Goal: Contribute content: Contribute content

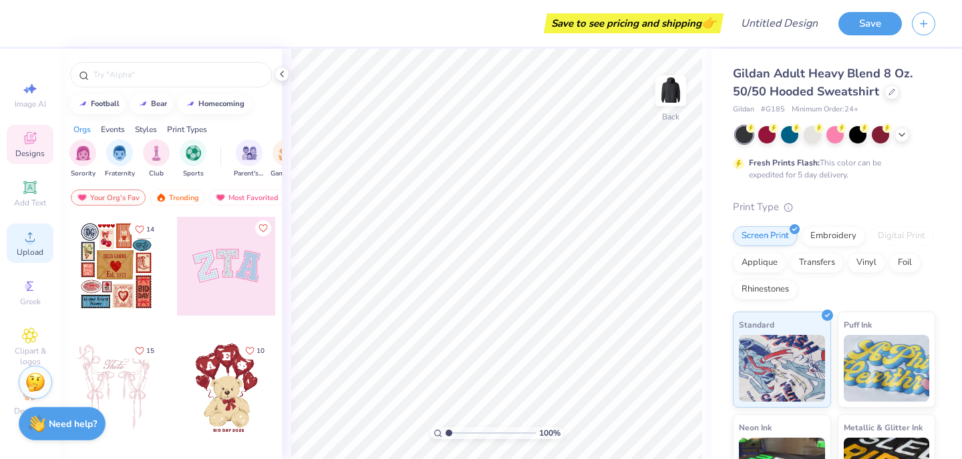
click at [33, 237] on icon at bounding box center [30, 237] width 16 height 16
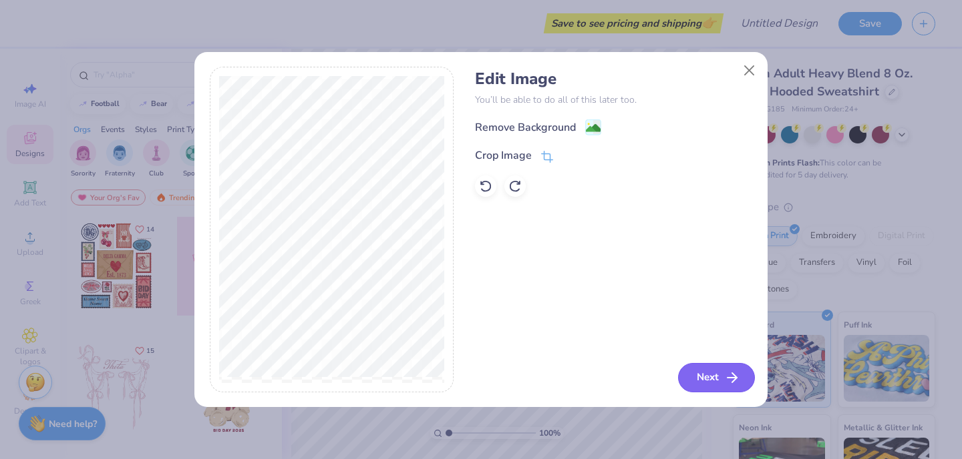
click at [698, 375] on button "Next" at bounding box center [716, 377] width 77 height 29
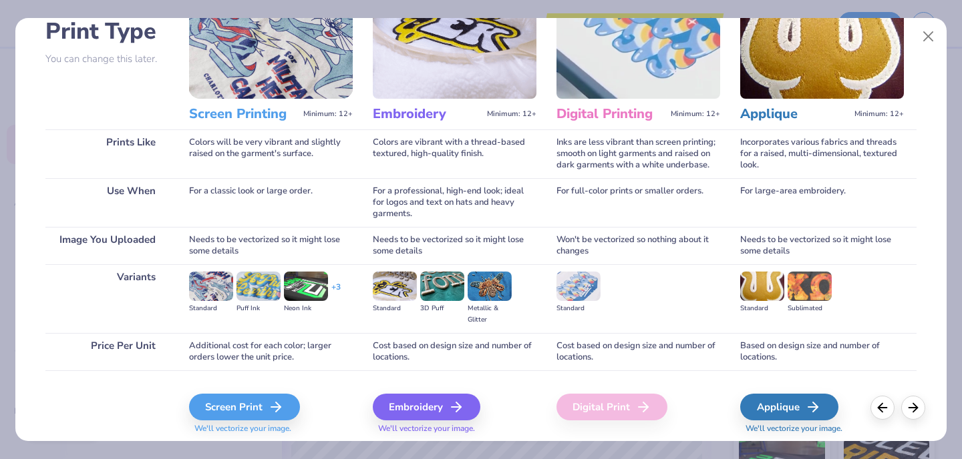
scroll to position [99, 0]
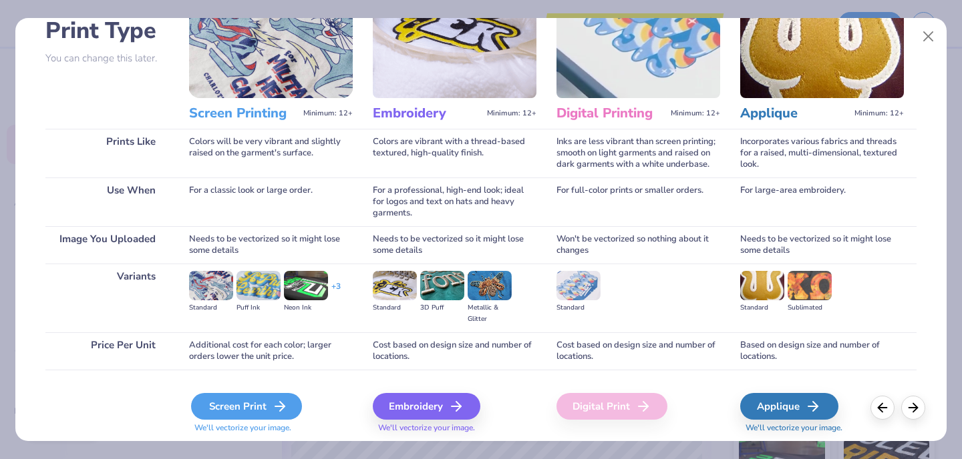
click at [230, 403] on div "Screen Print" at bounding box center [246, 406] width 111 height 27
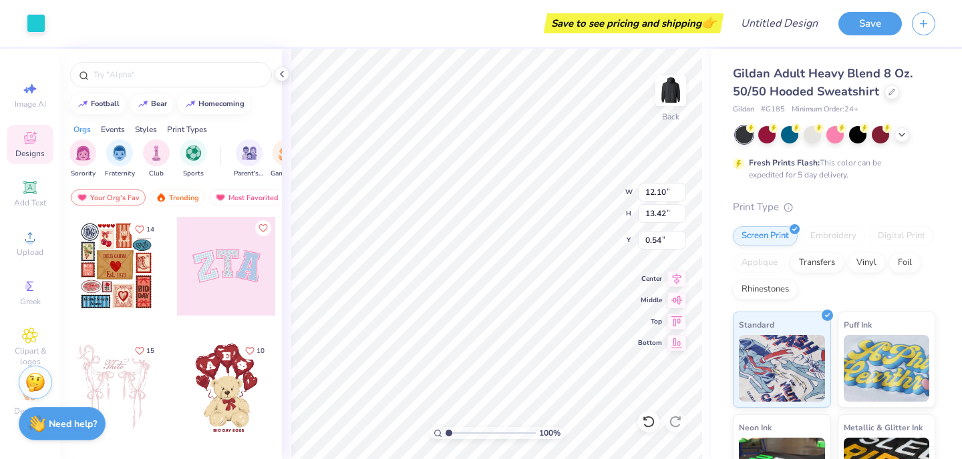
type input "5.38"
type input "5.97"
type input "1.28"
click at [674, 89] on img at bounding box center [670, 90] width 53 height 53
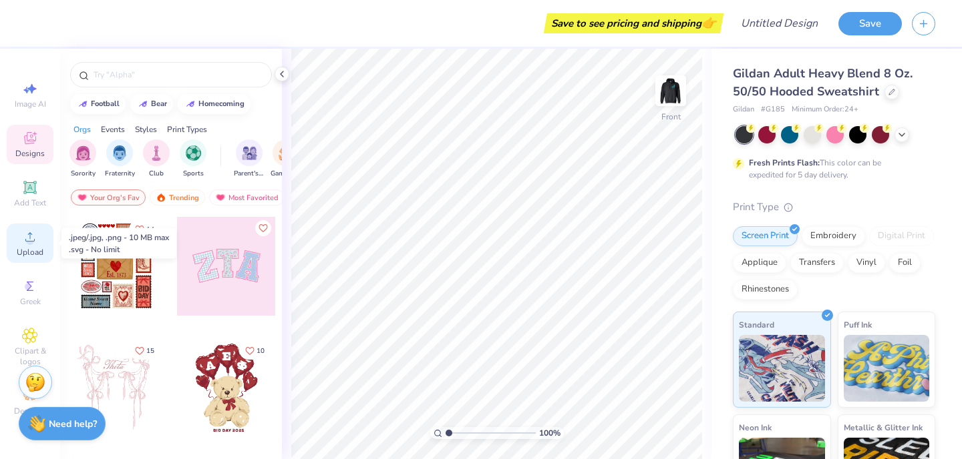
click at [26, 247] on span "Upload" at bounding box center [30, 252] width 27 height 11
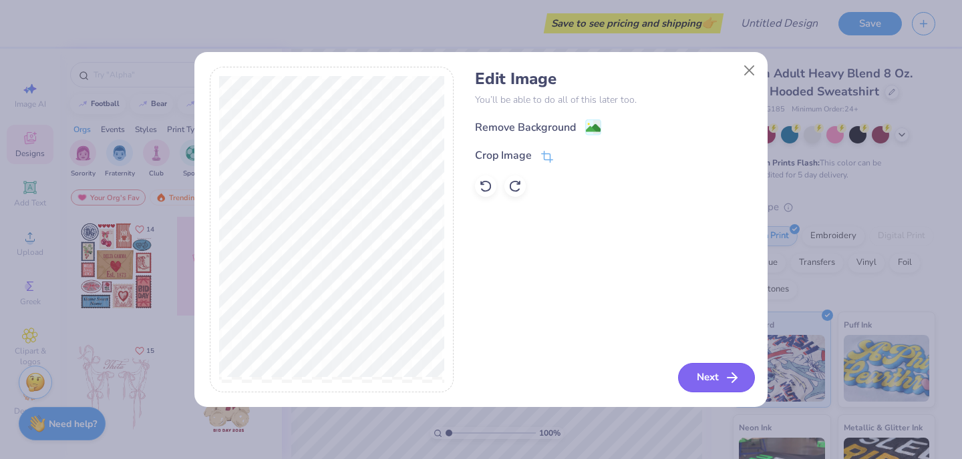
click at [709, 383] on button "Next" at bounding box center [716, 377] width 77 height 29
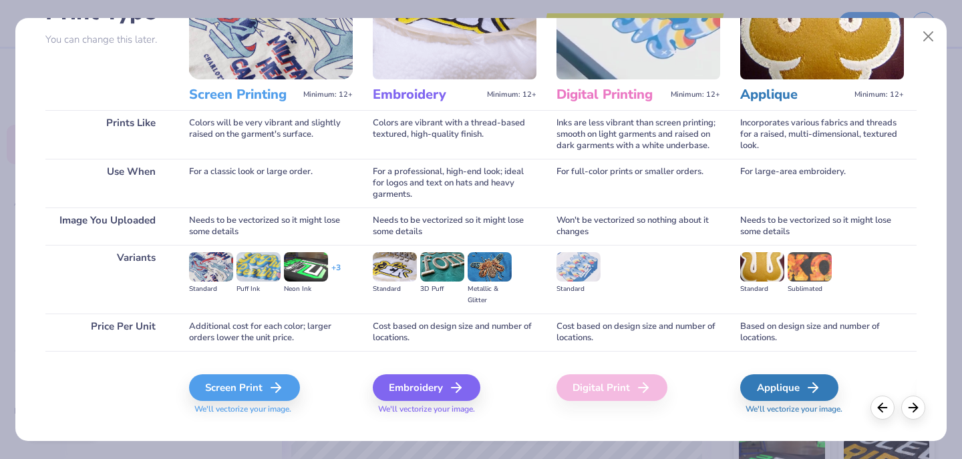
scroll to position [140, 0]
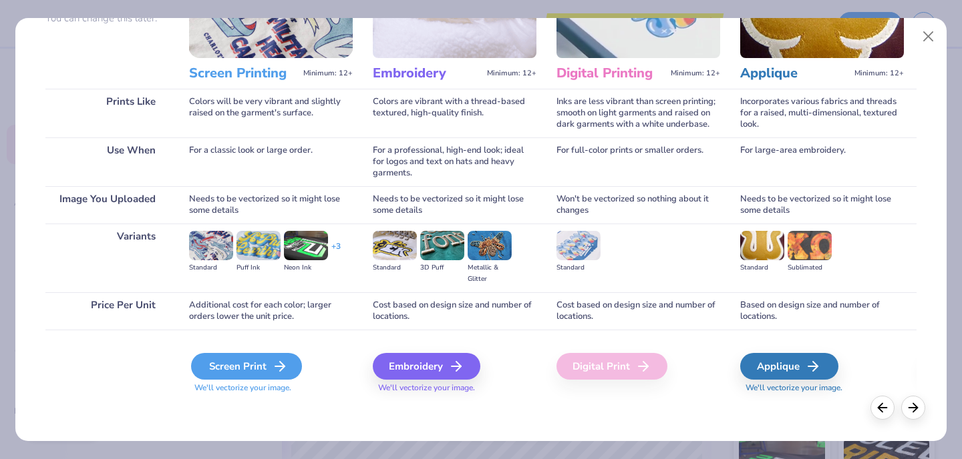
click at [239, 371] on div "Screen Print" at bounding box center [246, 366] width 111 height 27
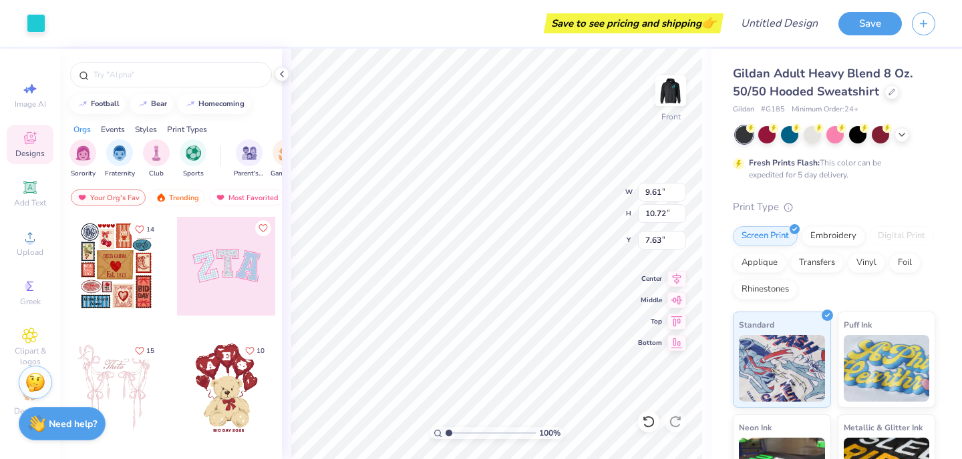
type input "9.61"
type input "10.72"
type input "6.00"
type input "8.60"
type input "9.60"
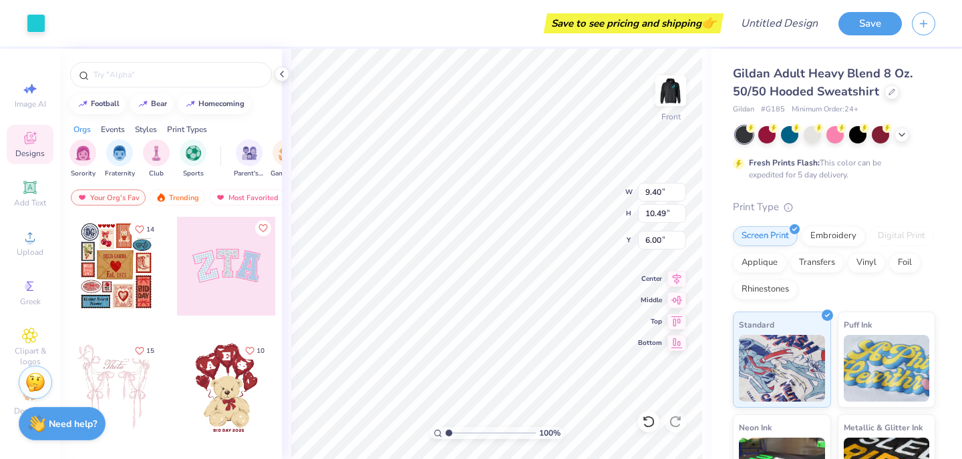
type input "9.40"
type input "10.49"
click at [857, 18] on button "Save" at bounding box center [869, 21] width 63 height 23
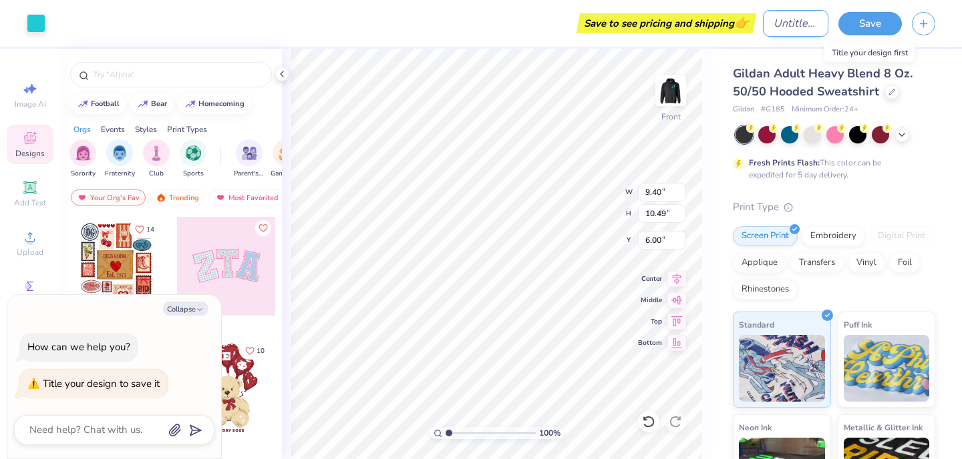
type textarea "x"
click at [776, 19] on input "Design Title" at bounding box center [795, 23] width 65 height 27
type input "l"
type textarea "x"
type input "lt"
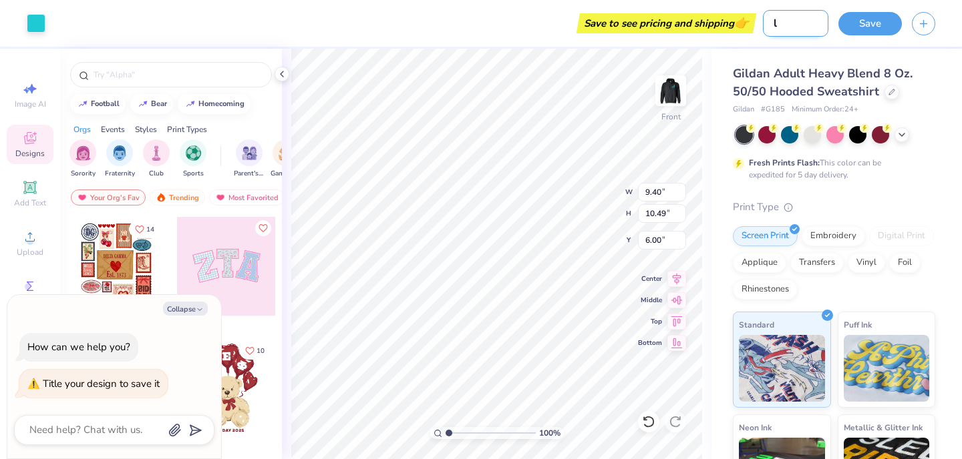
type textarea "x"
type input "l"
type textarea "x"
type input "ld"
type textarea "x"
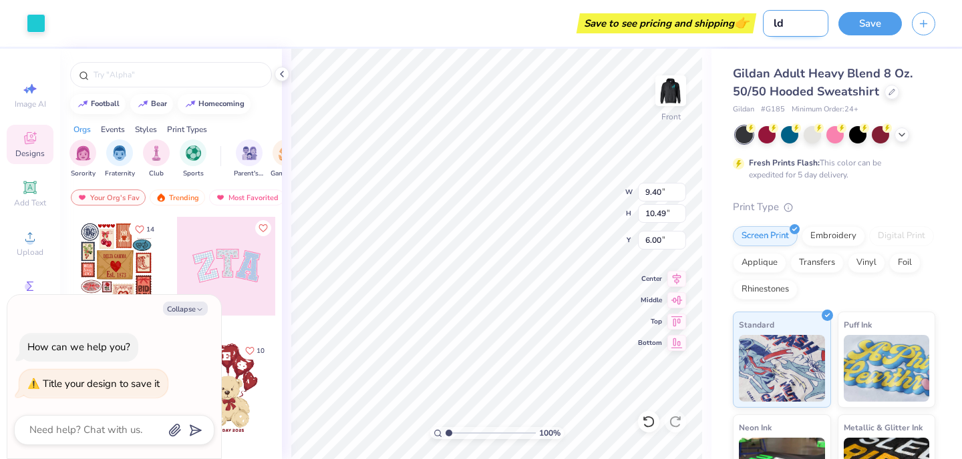
type input "ldt"
type textarea "x"
type input "ldt"
click at [888, 19] on button "Save" at bounding box center [869, 21] width 63 height 23
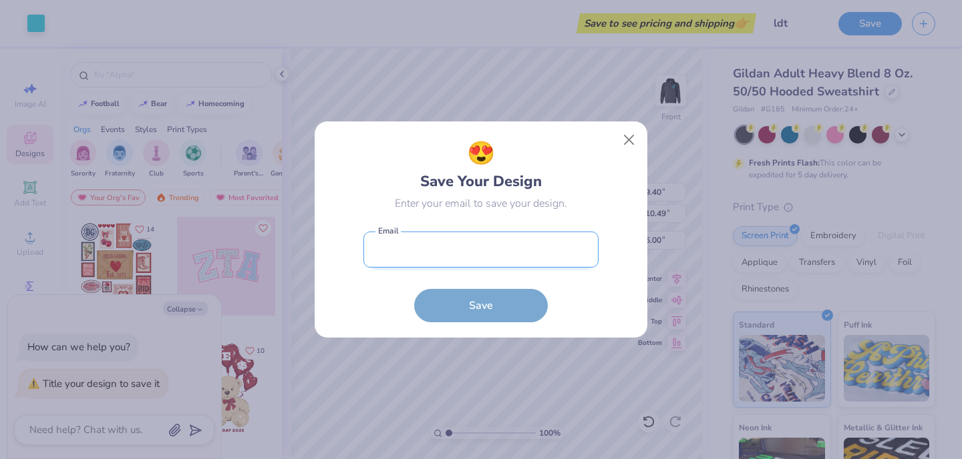
click at [499, 257] on input "email" at bounding box center [480, 250] width 235 height 37
type input "[EMAIL_ADDRESS][DOMAIN_NAME]"
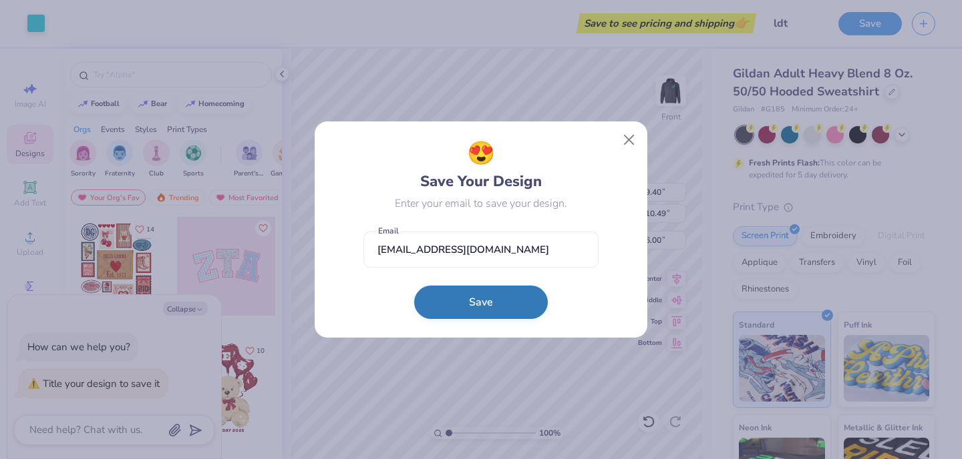
click at [480, 310] on button "Save" at bounding box center [481, 302] width 134 height 33
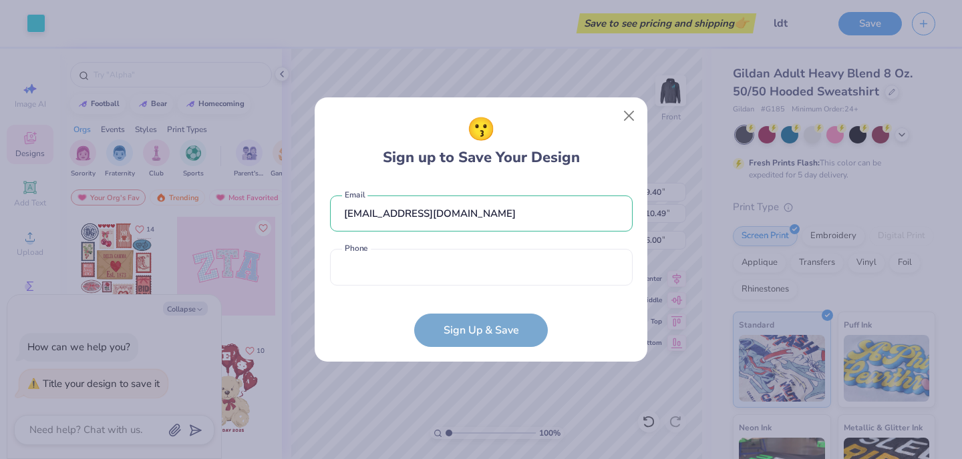
click at [453, 288] on div "[EMAIL_ADDRESS][DOMAIN_NAME] Email Phone is a required field Phone" at bounding box center [481, 237] width 302 height 110
click at [622, 115] on button "Close" at bounding box center [628, 115] width 25 height 25
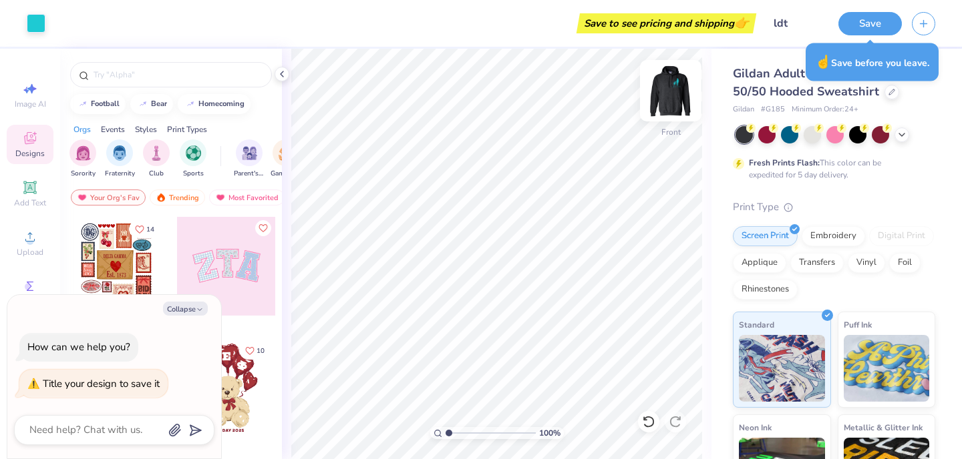
click at [670, 89] on img at bounding box center [670, 90] width 53 height 53
type textarea "x"
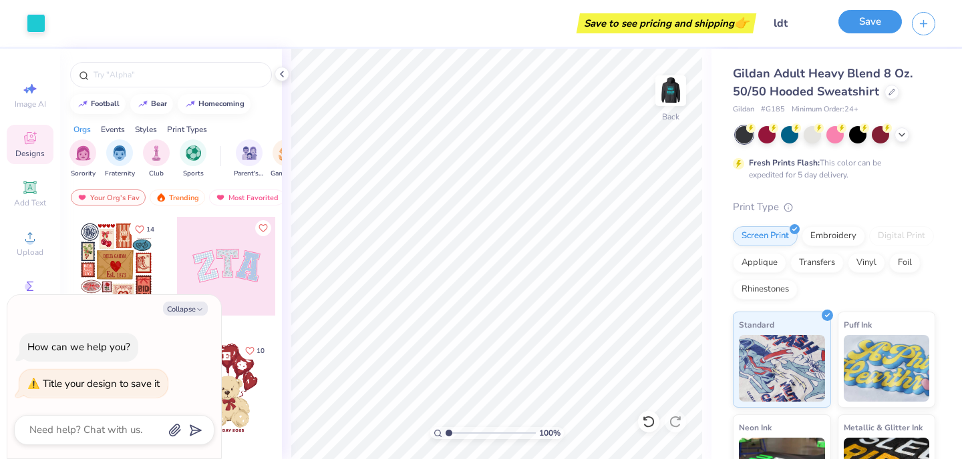
click at [871, 24] on button "Save" at bounding box center [869, 21] width 63 height 23
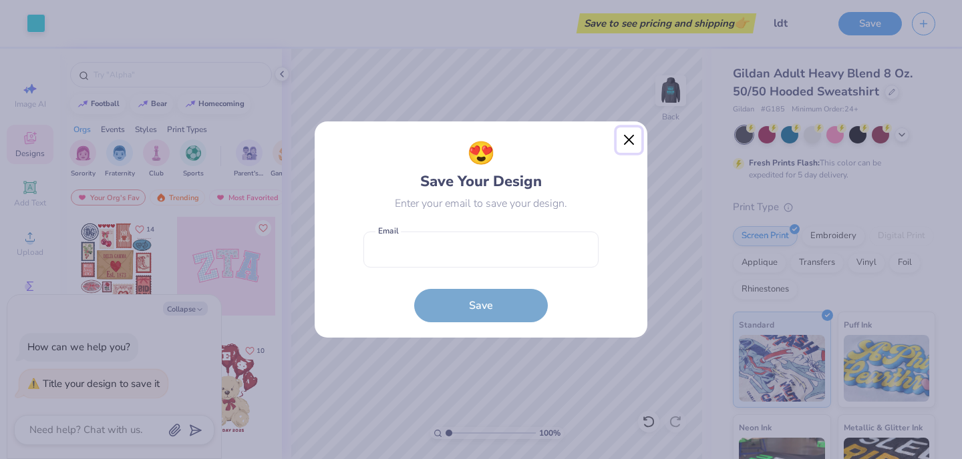
click at [628, 143] on button "Close" at bounding box center [628, 140] width 25 height 25
